Goal: Information Seeking & Learning: Learn about a topic

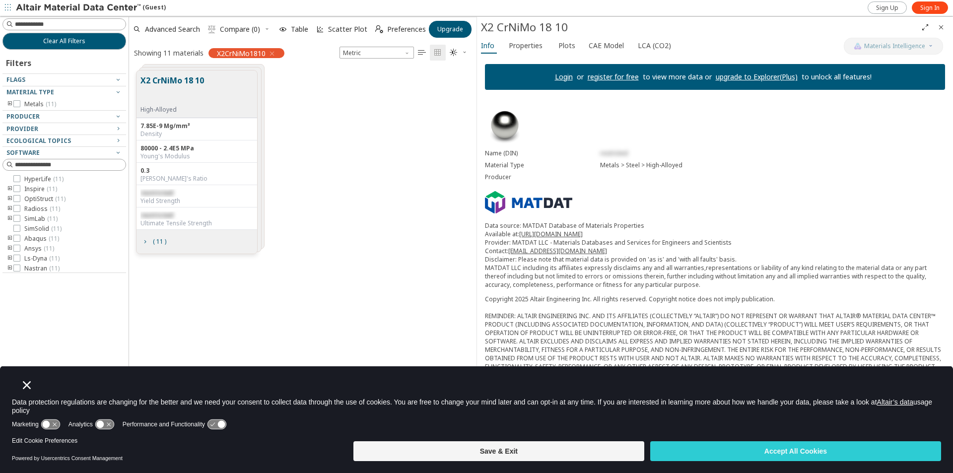
scroll to position [245, 0]
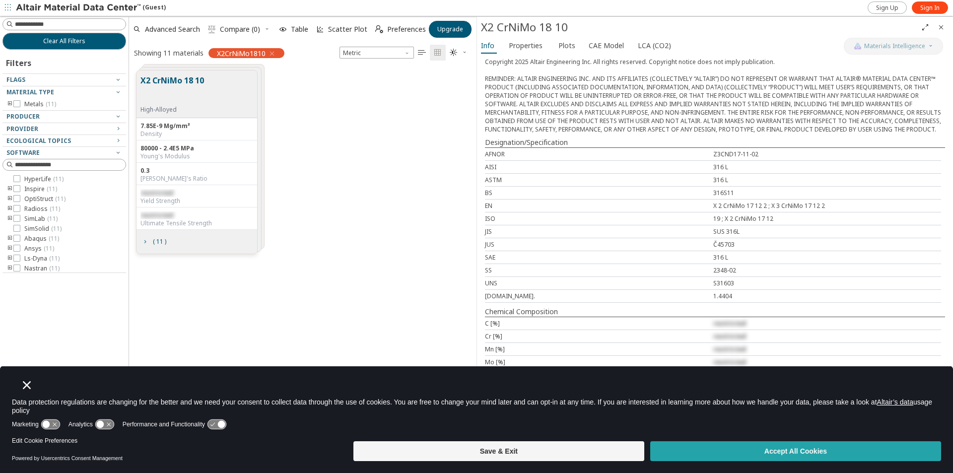
click at [773, 450] on button "Accept All Cookies" at bounding box center [795, 451] width 291 height 20
